Goal: Find specific page/section: Find specific page/section

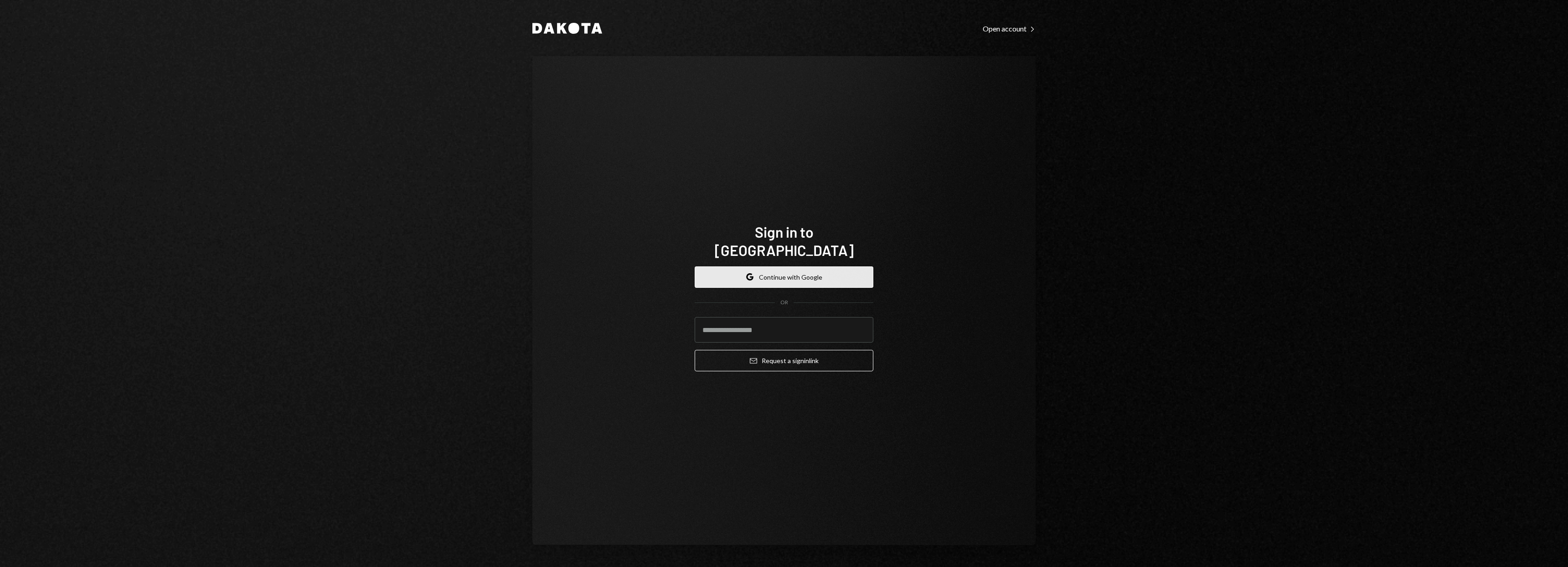
click at [784, 266] on button "Google Continue with Google" at bounding box center [784, 277] width 179 height 22
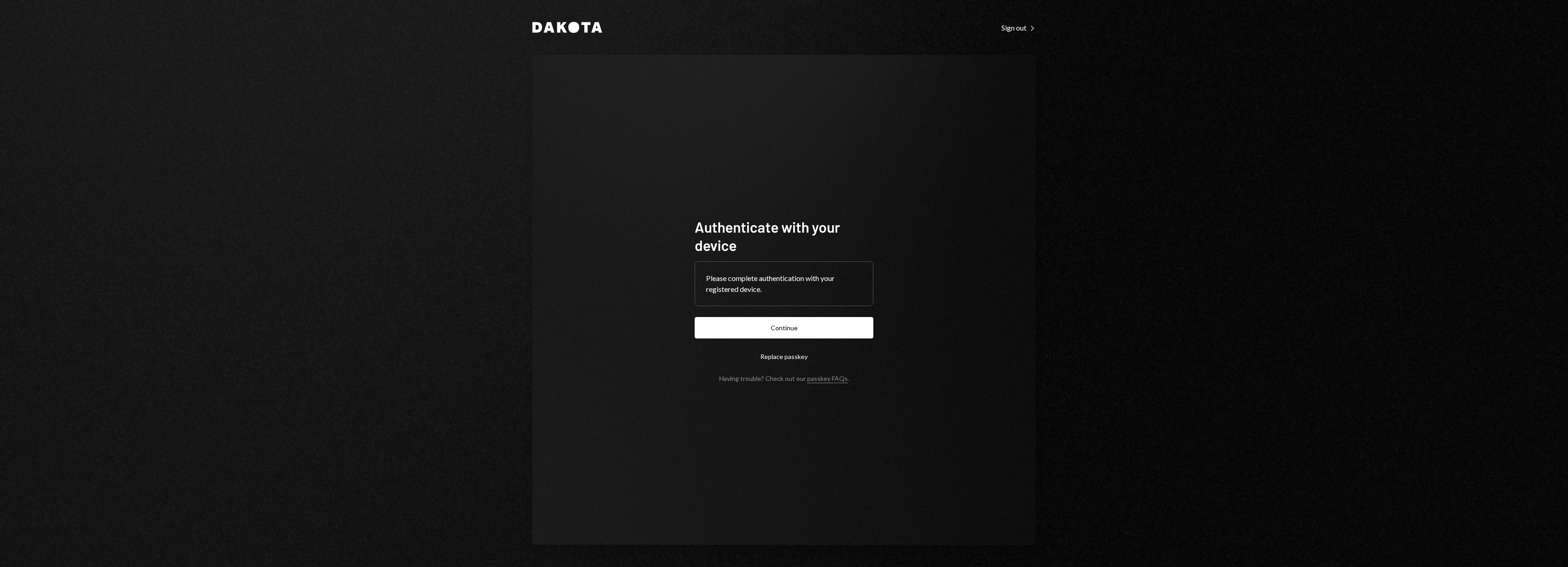
click at [819, 333] on button "Continue" at bounding box center [784, 327] width 179 height 22
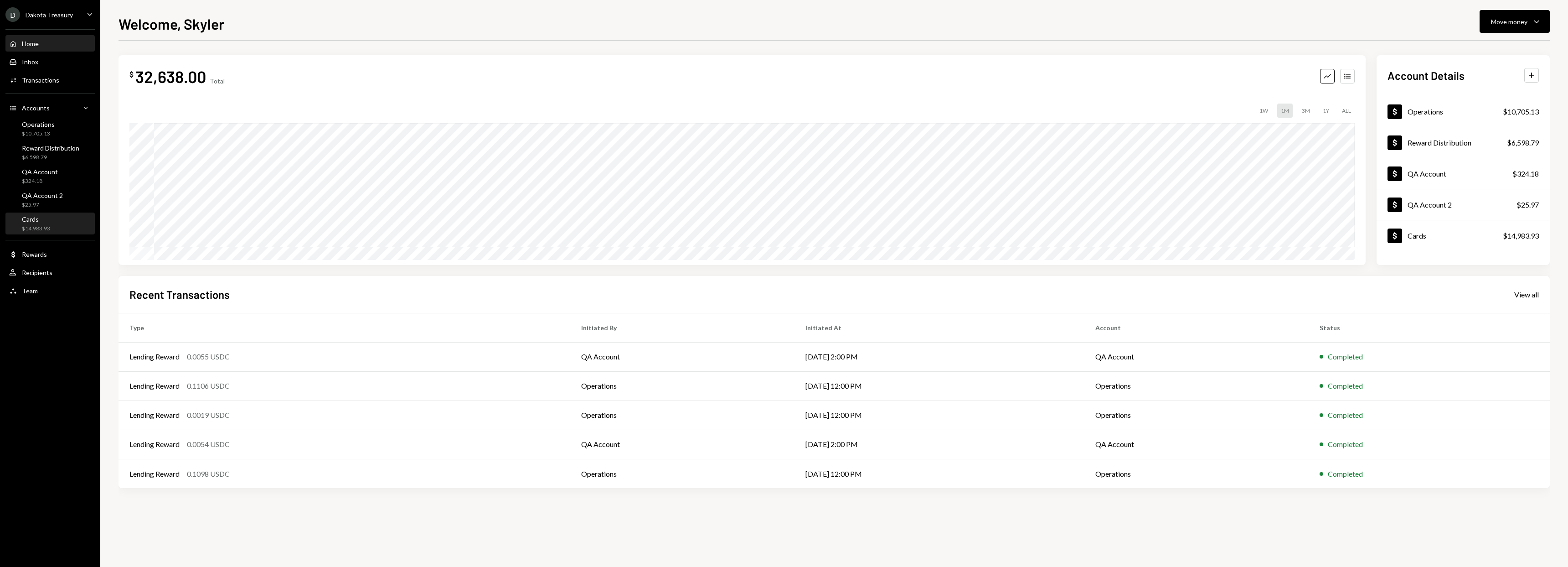
click at [37, 220] on div "Cards" at bounding box center [36, 219] width 28 height 8
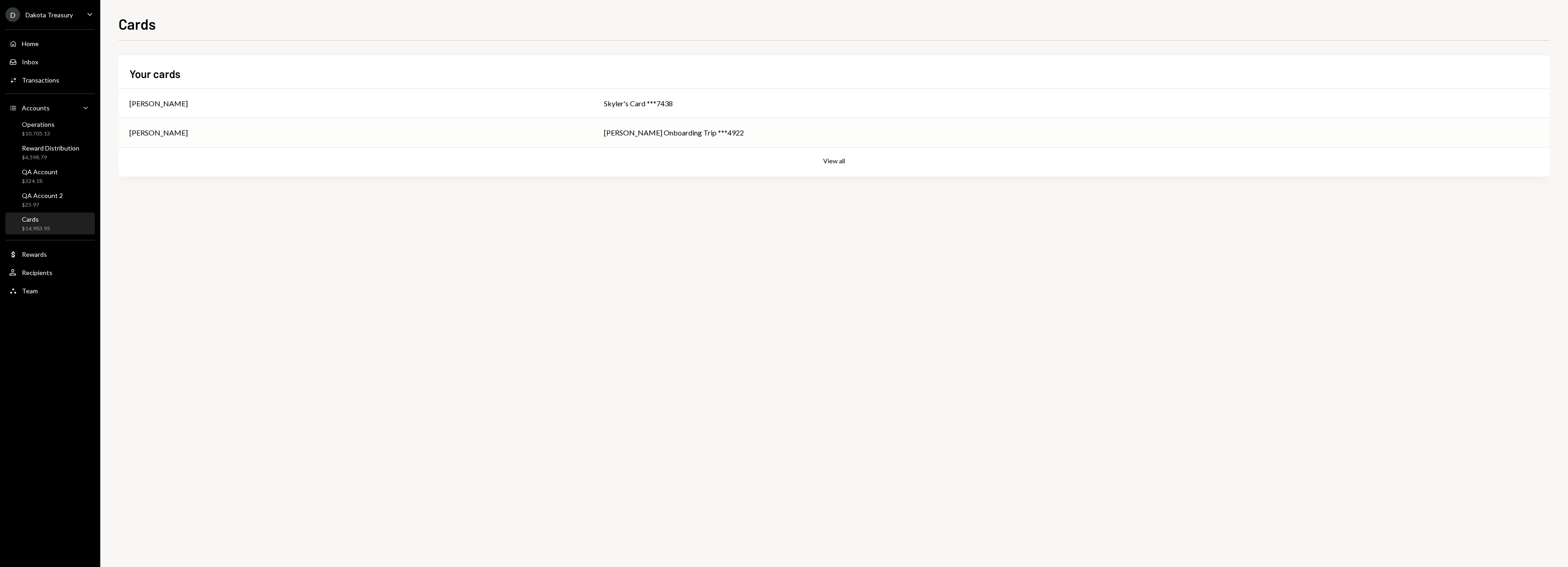
click at [723, 137] on div "Henry Onboarding Trip ***4922" at bounding box center [1071, 133] width 935 height 11
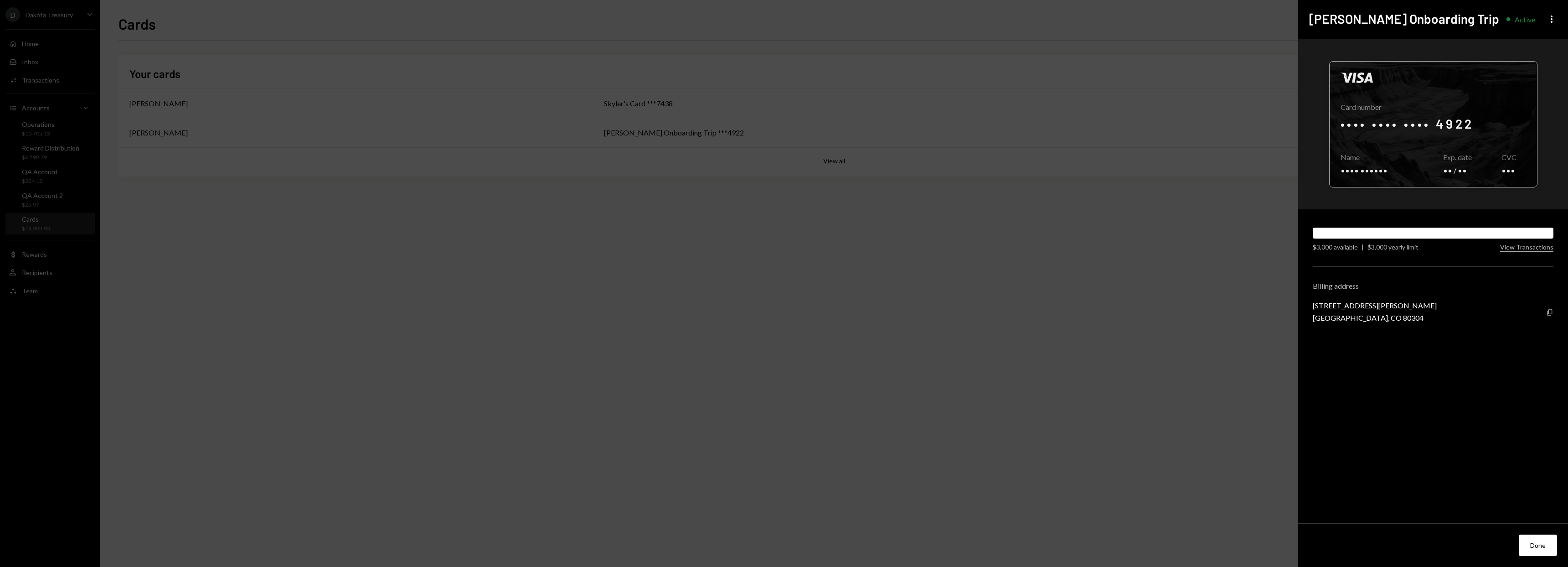
click at [1465, 139] on div at bounding box center [1433, 124] width 208 height 125
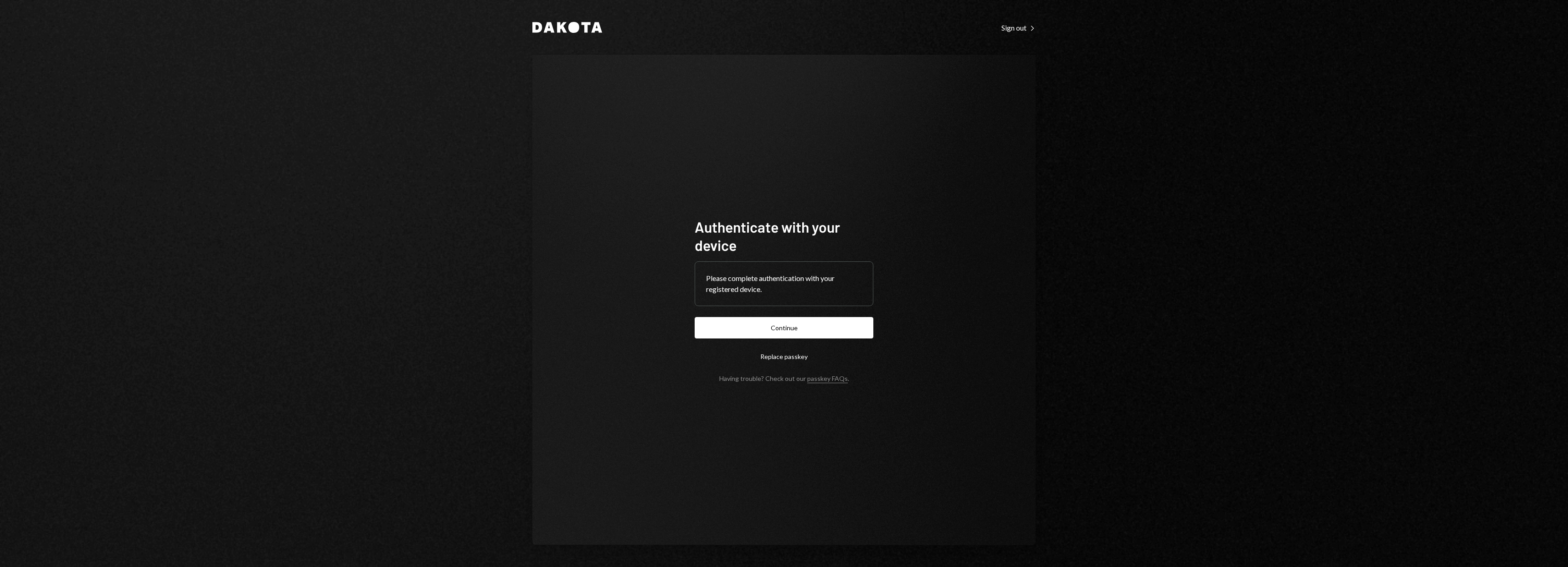
click at [849, 317] on button "Continue" at bounding box center [784, 327] width 179 height 22
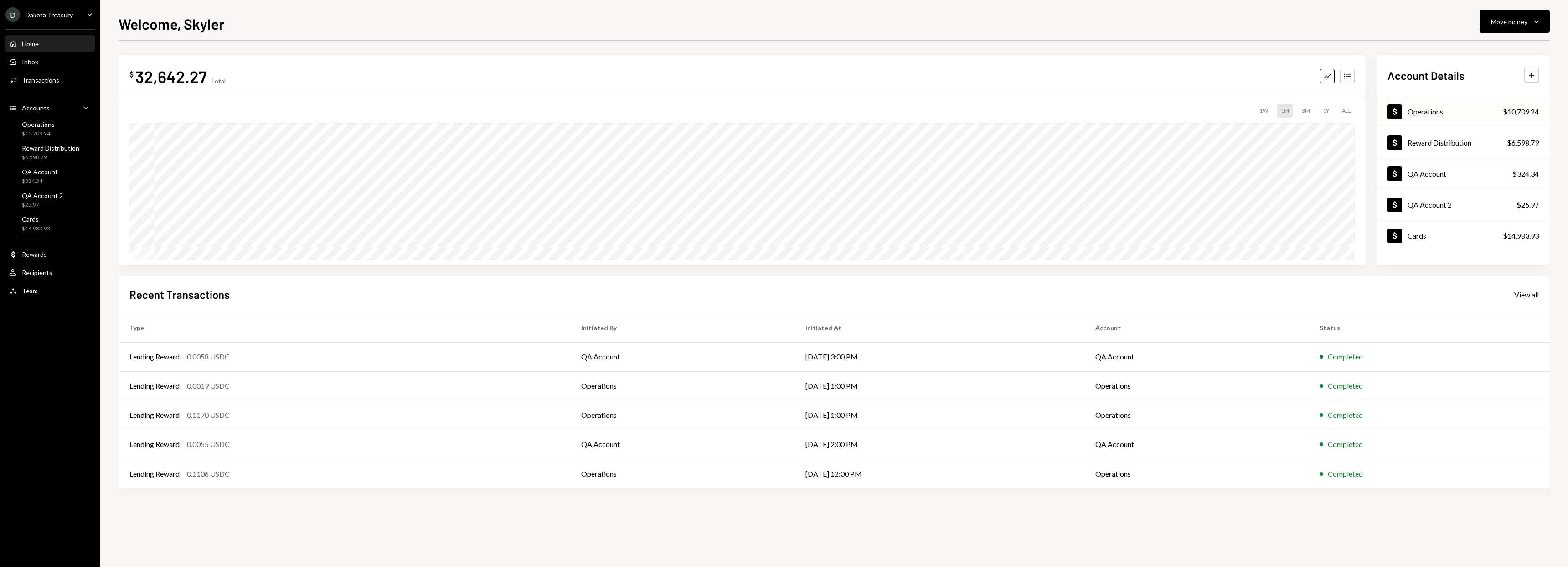
click at [1436, 111] on div "Operations" at bounding box center [1425, 111] width 36 height 8
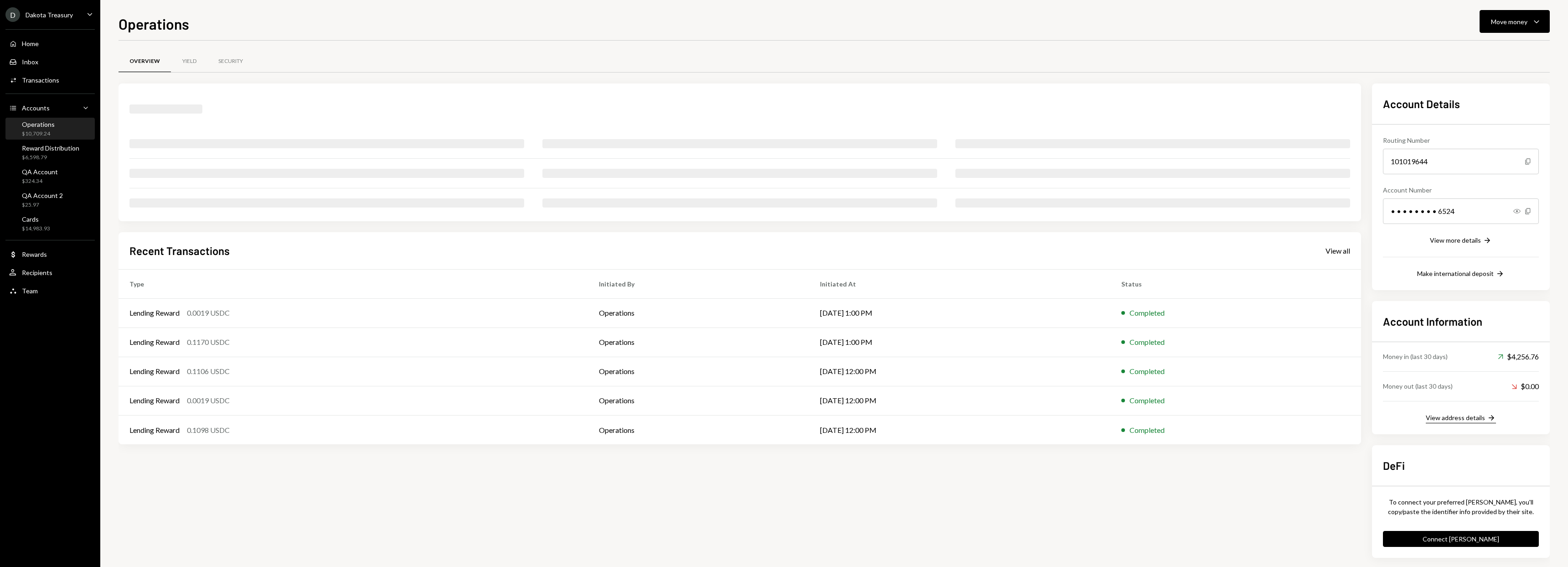
click at [1465, 420] on div "View address details" at bounding box center [1455, 417] width 59 height 8
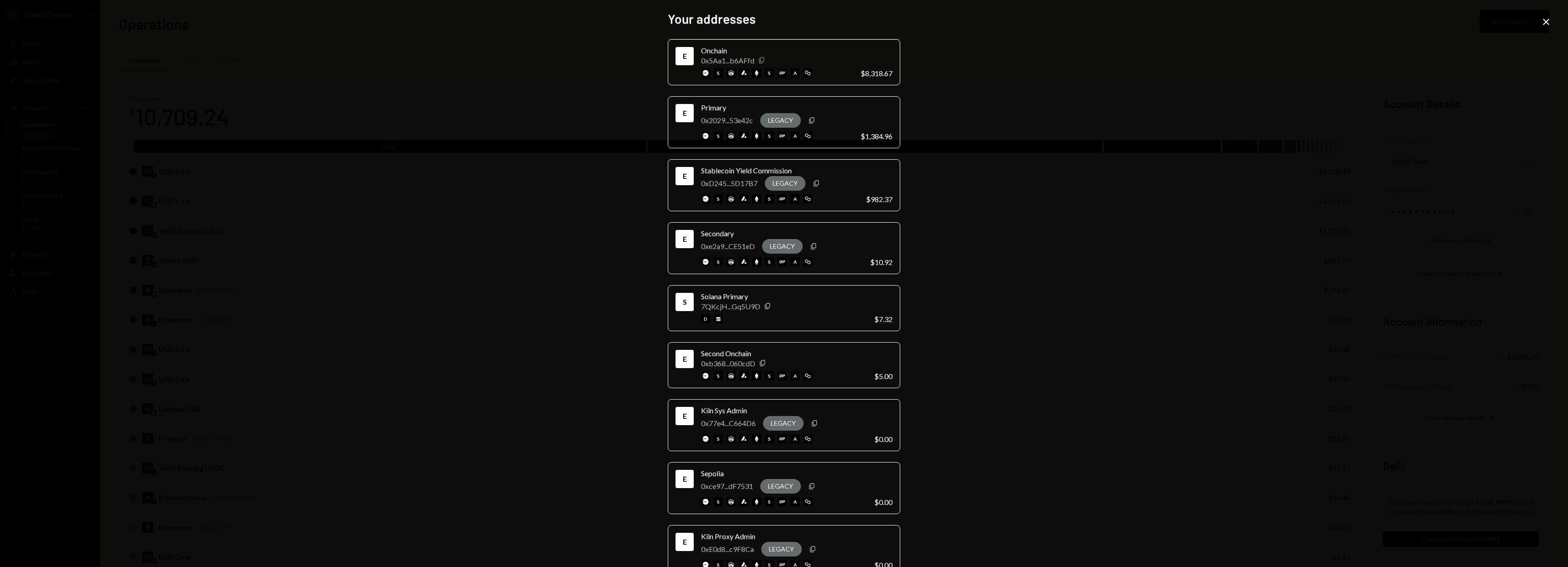
click at [759, 61] on icon "button" at bounding box center [761, 60] width 5 height 6
click at [566, 327] on div "Your addresses E Onchain 0x5Aa1...b6AFfd Copy s s a $8,318.67 E Primary 0x2029.…" at bounding box center [784, 283] width 1568 height 567
